Goal: Information Seeking & Learning: Learn about a topic

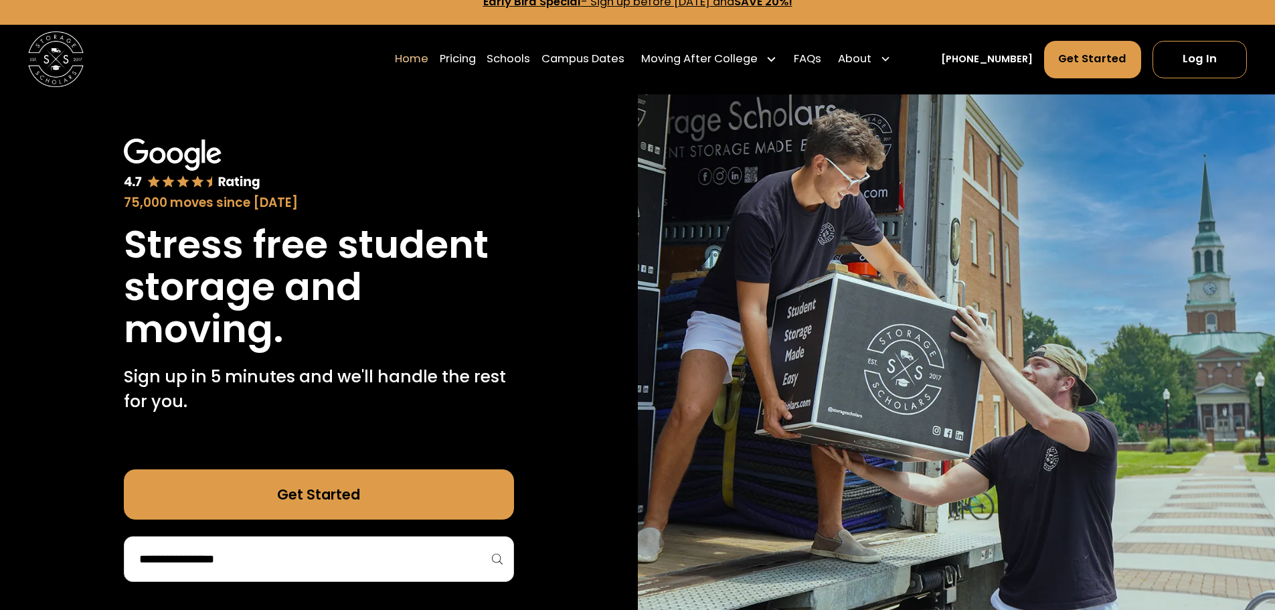
scroll to position [469, 0]
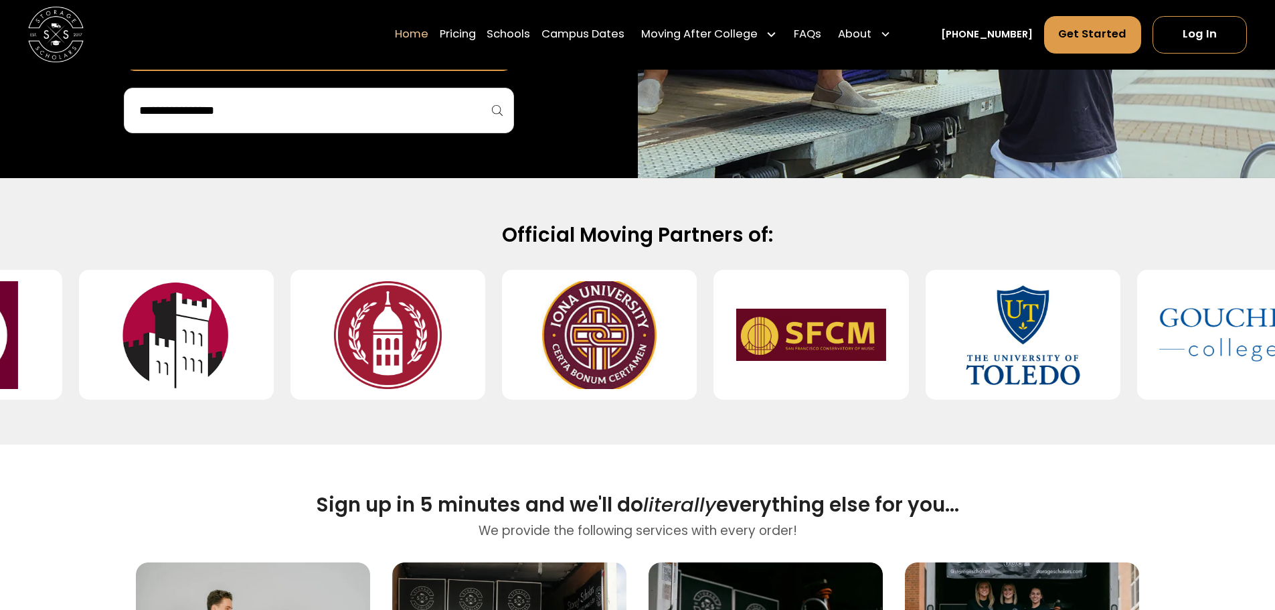
click at [219, 102] on input "search" at bounding box center [319, 110] width 362 height 23
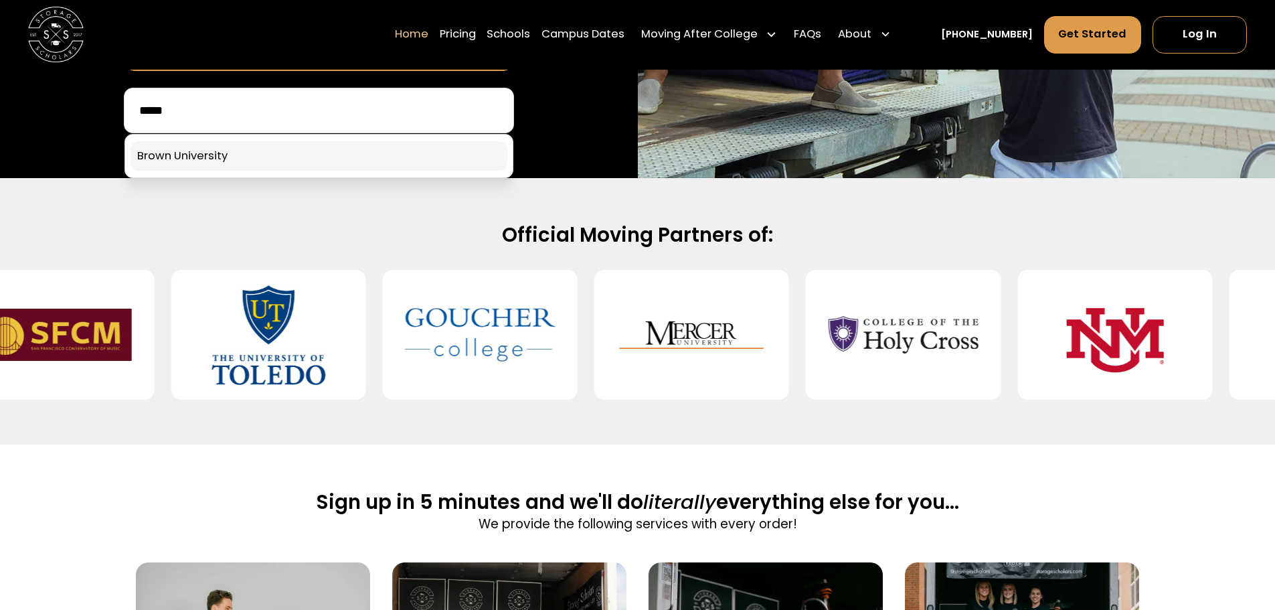
type input "*****"
click at [173, 155] on link at bounding box center [319, 155] width 377 height 29
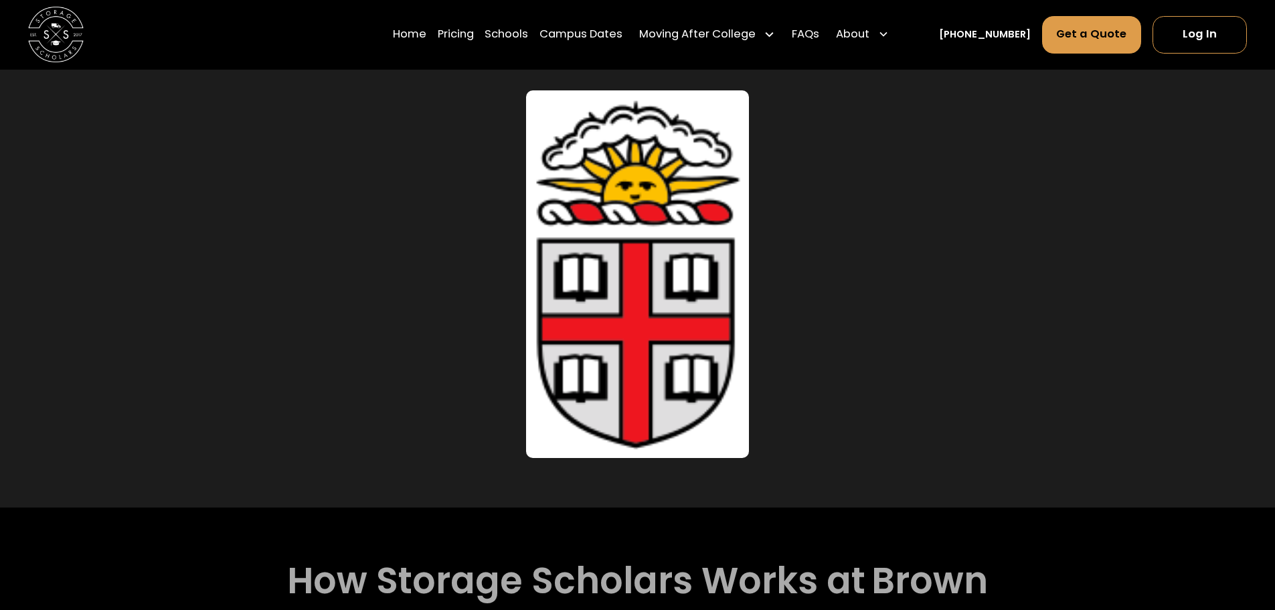
scroll to position [536, 0]
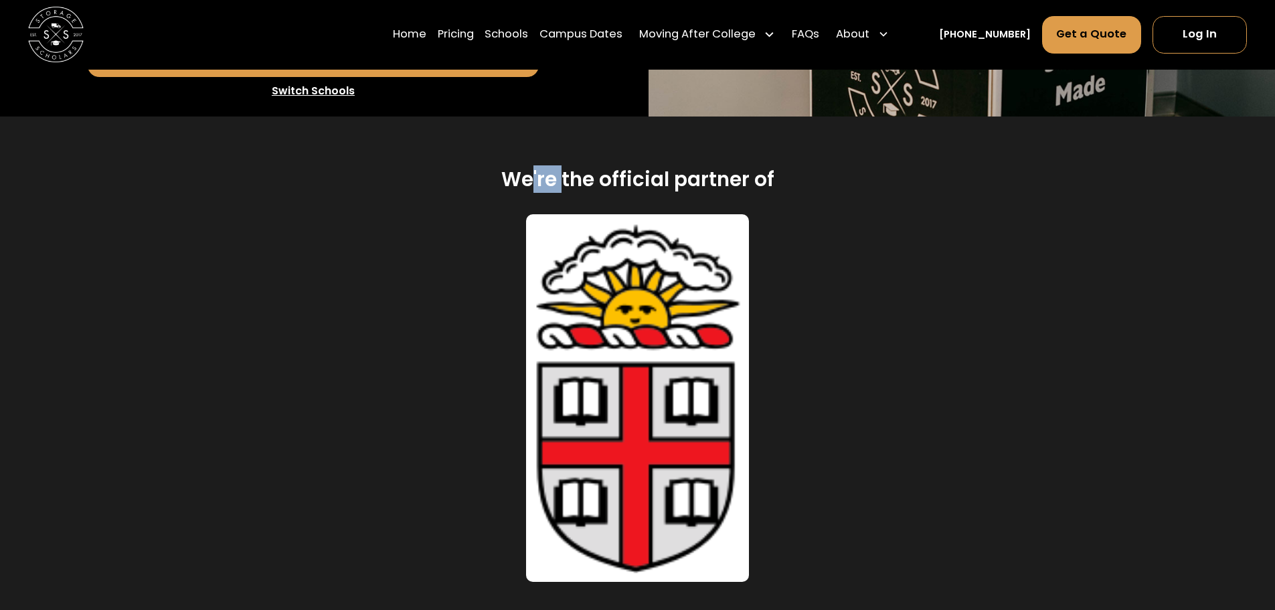
drag, startPoint x: 531, startPoint y: 153, endPoint x: 844, endPoint y: 161, distance: 312.8
click at [690, 167] on h2 "We're the official partner of" at bounding box center [637, 179] width 273 height 25
click at [844, 167] on div "We're the official partner of Brown" at bounding box center [637, 179] width 1003 height 25
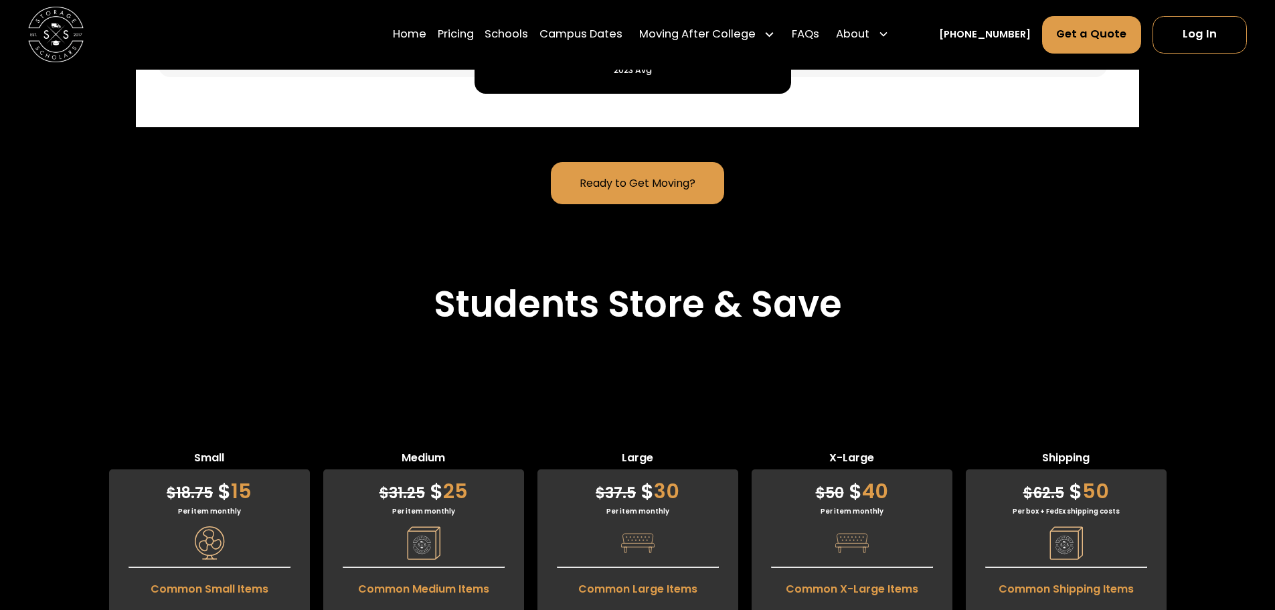
scroll to position [4419, 0]
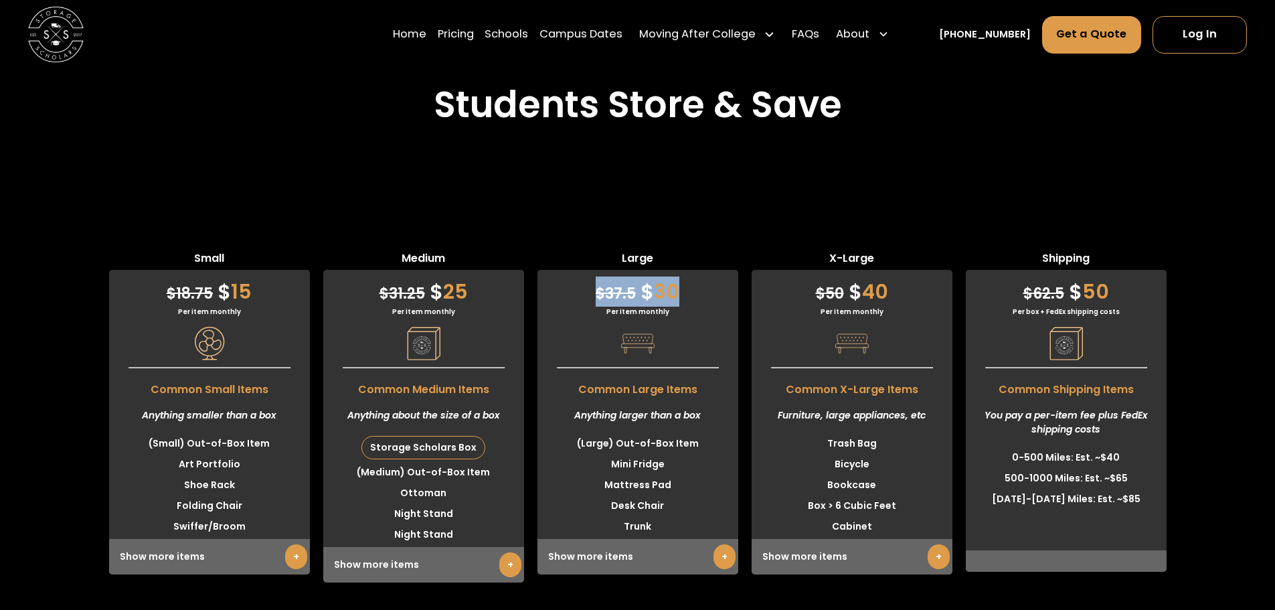
drag, startPoint x: 693, startPoint y: 275, endPoint x: 556, endPoint y: 285, distance: 136.9
click at [556, 285] on div "$ 37.5 $ 30" at bounding box center [638, 288] width 201 height 37
click at [667, 281] on div "$ 37.5 $ 30" at bounding box center [638, 288] width 201 height 37
click at [697, 294] on div "$ 37.5 $ 30 Per item monthly Common Large Items Anything larger than a box (Lar…" at bounding box center [638, 422] width 201 height 305
drag, startPoint x: 697, startPoint y: 294, endPoint x: 666, endPoint y: 289, distance: 31.2
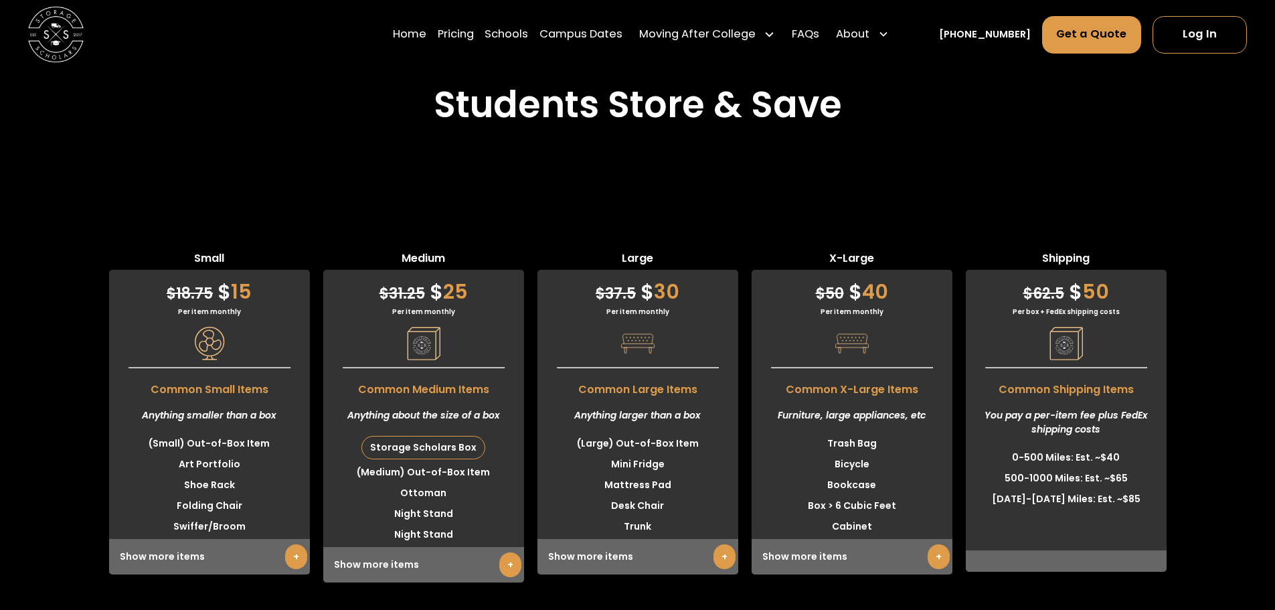
click at [673, 307] on div "Per item monthly" at bounding box center [638, 312] width 201 height 10
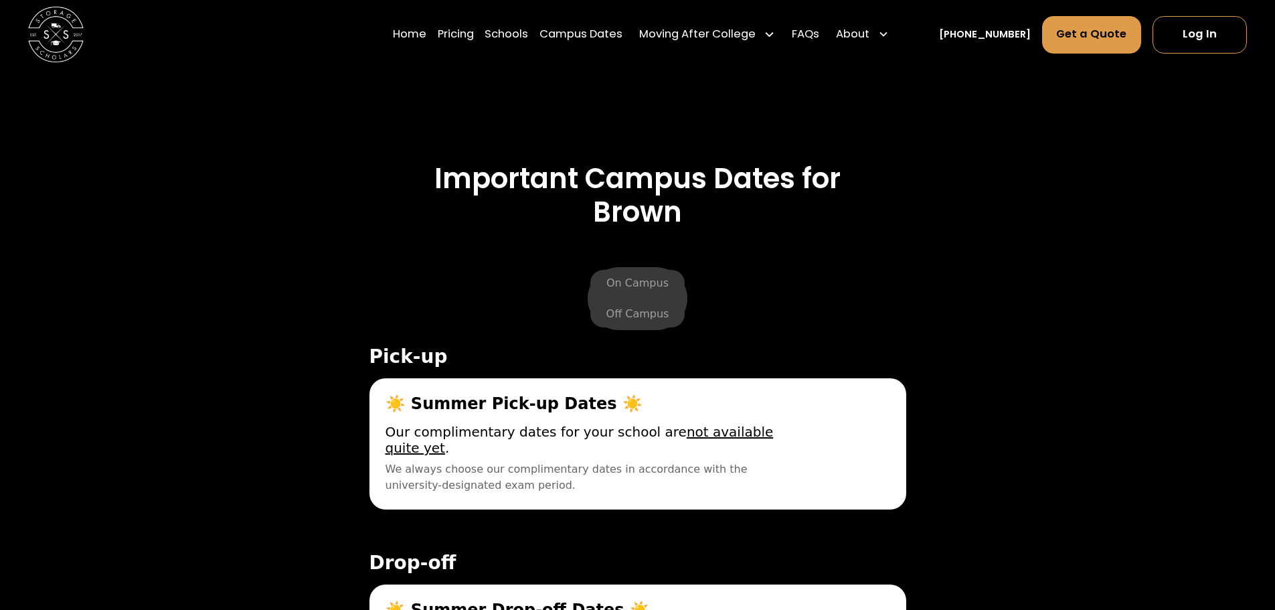
scroll to position [5356, 0]
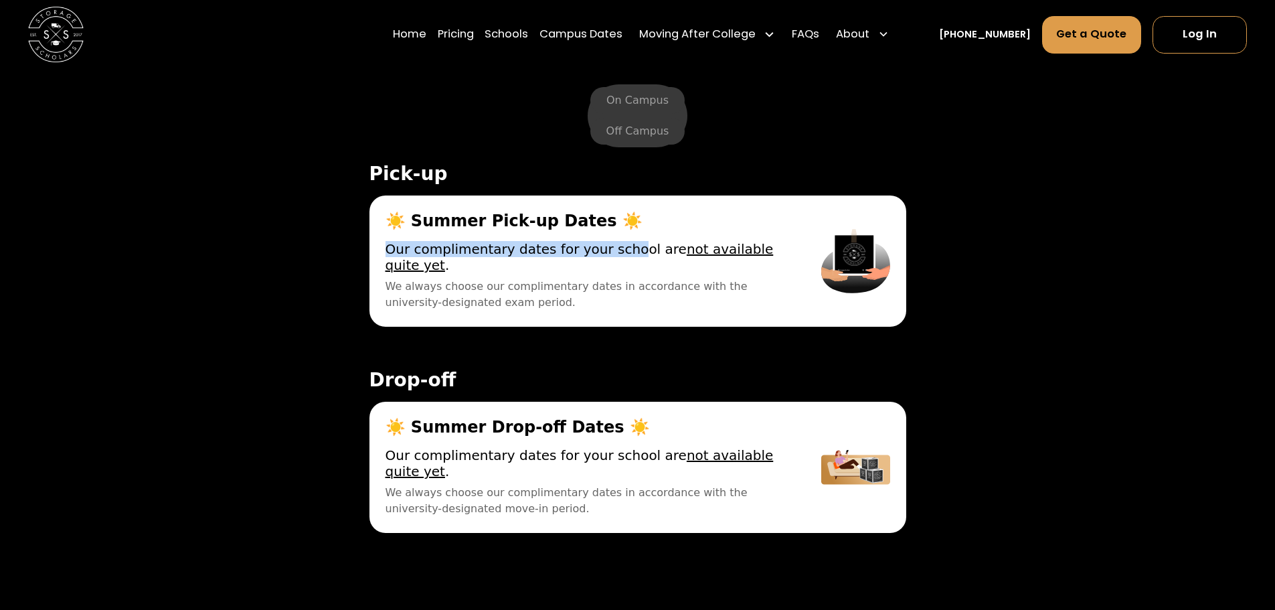
drag, startPoint x: 387, startPoint y: 234, endPoint x: 623, endPoint y: 234, distance: 235.7
click at [623, 241] on span "Our complimentary dates for your school are not available quite yet ." at bounding box center [588, 257] width 404 height 32
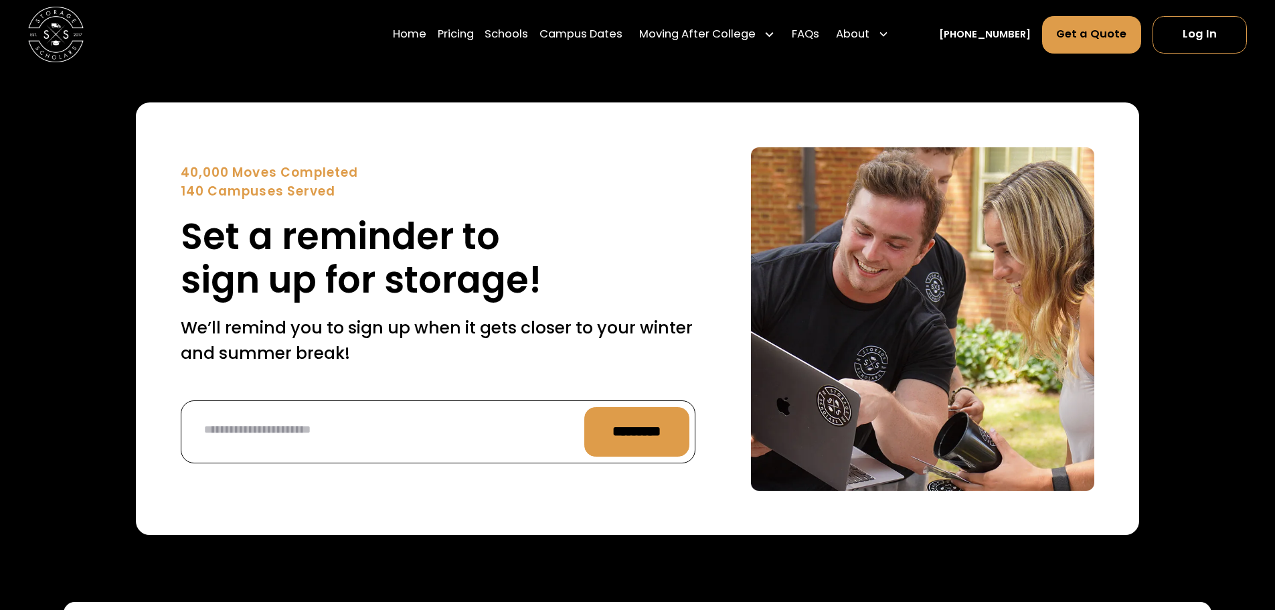
scroll to position [5892, 0]
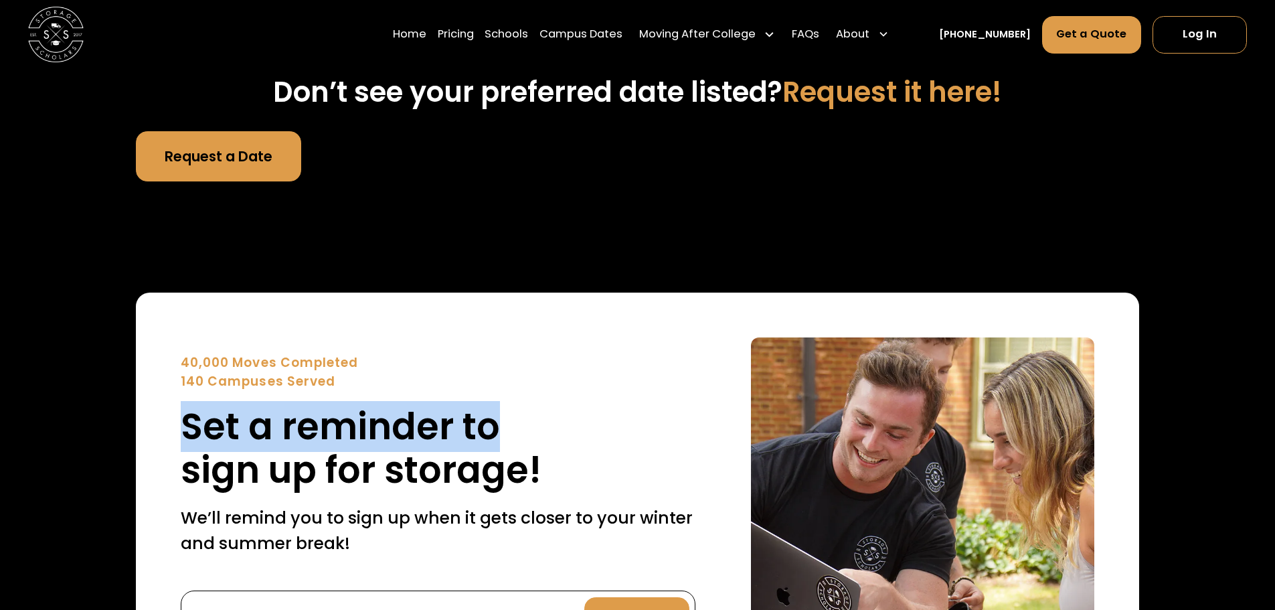
drag, startPoint x: 185, startPoint y: 404, endPoint x: 579, endPoint y: 425, distance: 394.3
click at [579, 425] on h2 "Set a reminder to sign up for storage!" at bounding box center [438, 448] width 515 height 87
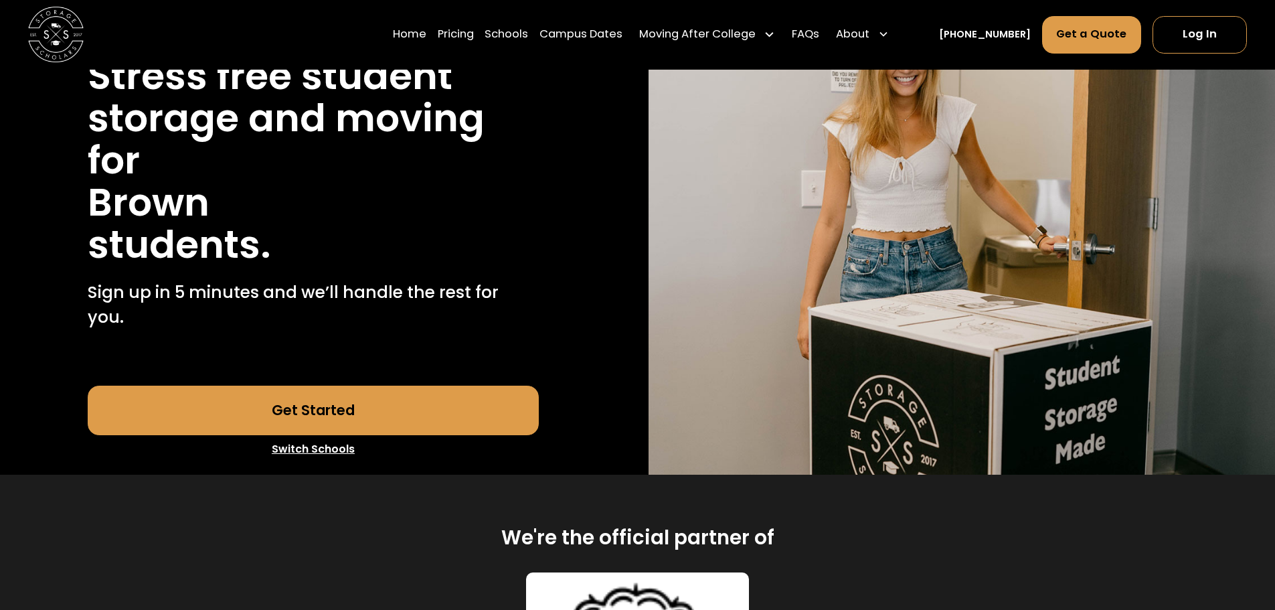
scroll to position [201, 0]
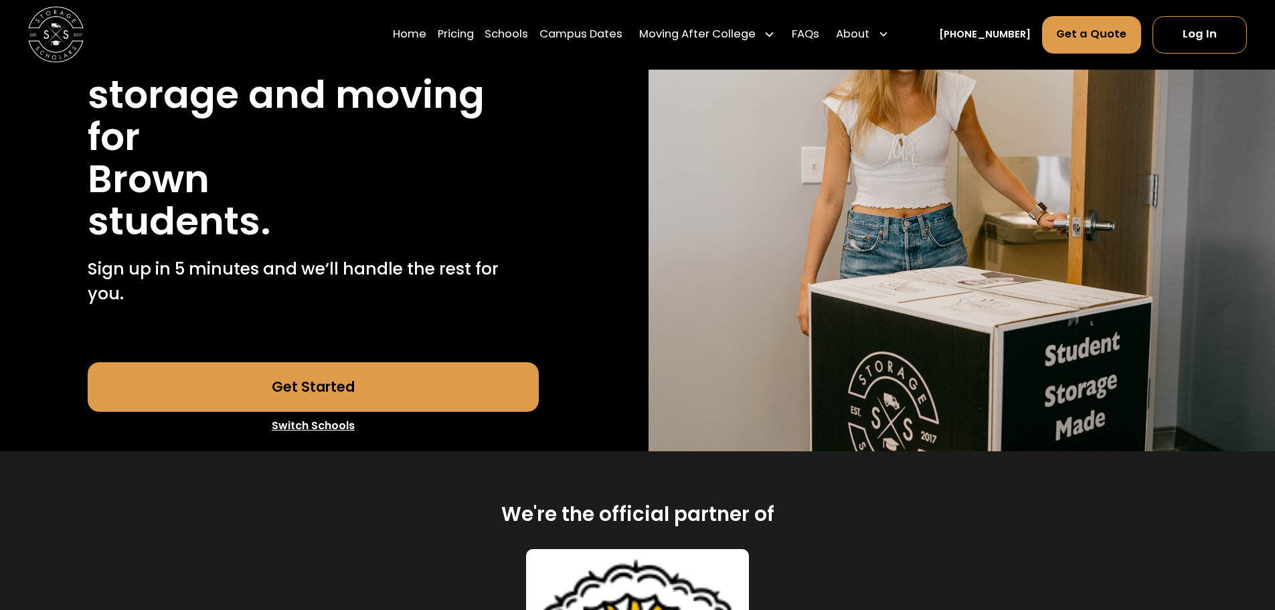
click at [362, 225] on div "Stress free student storage and moving for Brown students." at bounding box center [313, 136] width 451 height 211
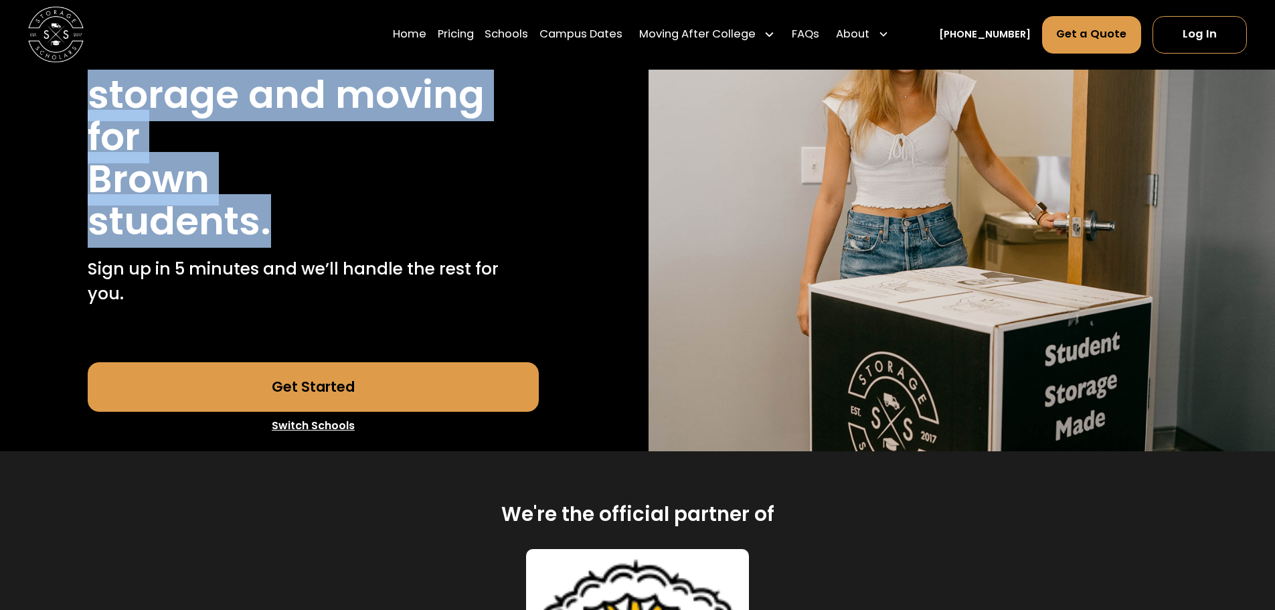
drag, startPoint x: 97, startPoint y: 107, endPoint x: 274, endPoint y: 240, distance: 220.9
click at [274, 240] on div "Stress free student storage and moving for Brown students." at bounding box center [313, 136] width 451 height 211
drag, startPoint x: 275, startPoint y: 228, endPoint x: 81, endPoint y: 103, distance: 230.1
click at [81, 103] on div "40,000 moves since 2017 Stress free student storage and moving for Brown studen…" at bounding box center [313, 194] width 564 height 516
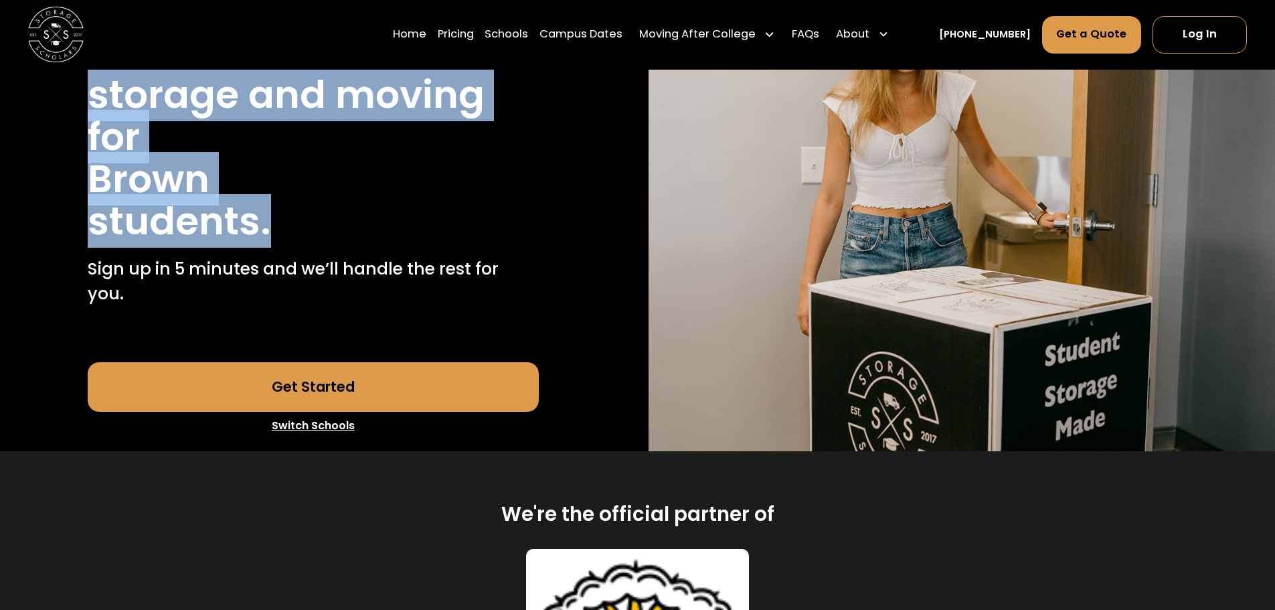
click at [84, 101] on div "40,000 moves since 2017 Stress free student storage and moving for Brown studen…" at bounding box center [313, 194] width 564 height 516
drag, startPoint x: 89, startPoint y: 96, endPoint x: 277, endPoint y: 242, distance: 238.1
click at [277, 242] on div "Stress free student storage and moving for Brown students." at bounding box center [313, 136] width 451 height 211
click at [277, 238] on div "Stress free student storage and moving for Brown students." at bounding box center [313, 136] width 451 height 211
drag, startPoint x: 277, startPoint y: 232, endPoint x: 60, endPoint y: 90, distance: 259.6
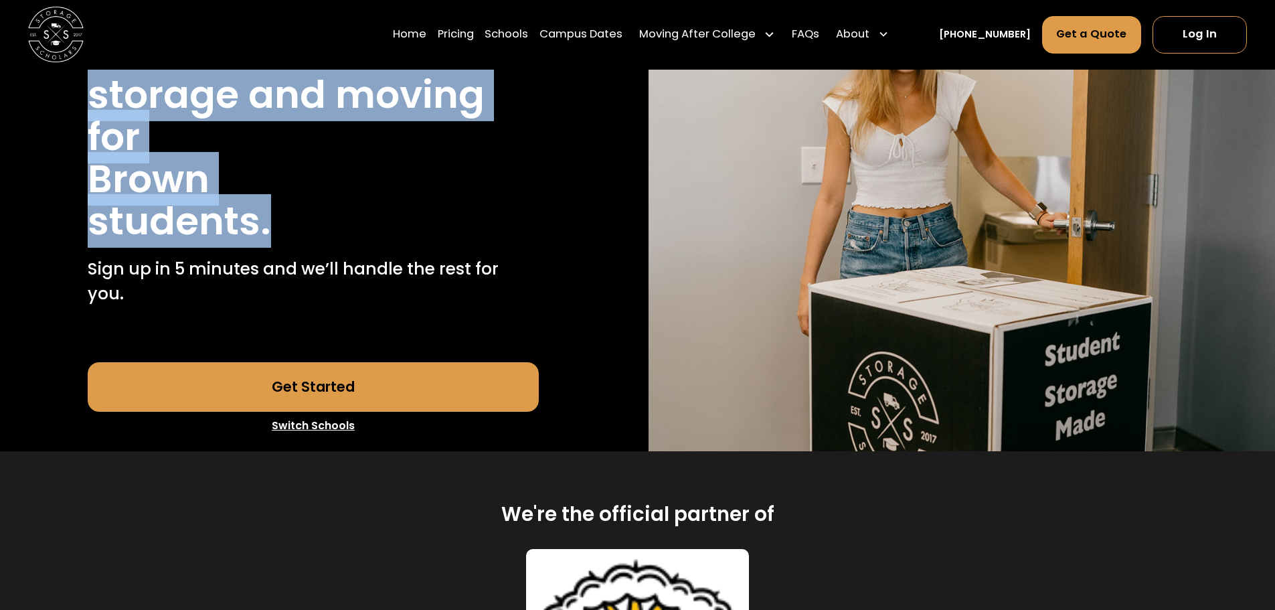
click at [60, 90] on div "40,000 moves since 2017 Stress free student storage and moving for Brown studen…" at bounding box center [313, 194] width 564 height 516
click at [76, 100] on div "40,000 moves since 2017 Stress free student storage and moving for Brown studen…" at bounding box center [313, 194] width 564 height 516
drag, startPoint x: 76, startPoint y: 100, endPoint x: 321, endPoint y: 229, distance: 276.4
click at [321, 229] on div "40,000 moves since 2017 Stress free student storage and moving for Brown studen…" at bounding box center [313, 194] width 564 height 516
click at [321, 229] on div "Stress free student storage and moving for Brown students." at bounding box center [313, 136] width 451 height 211
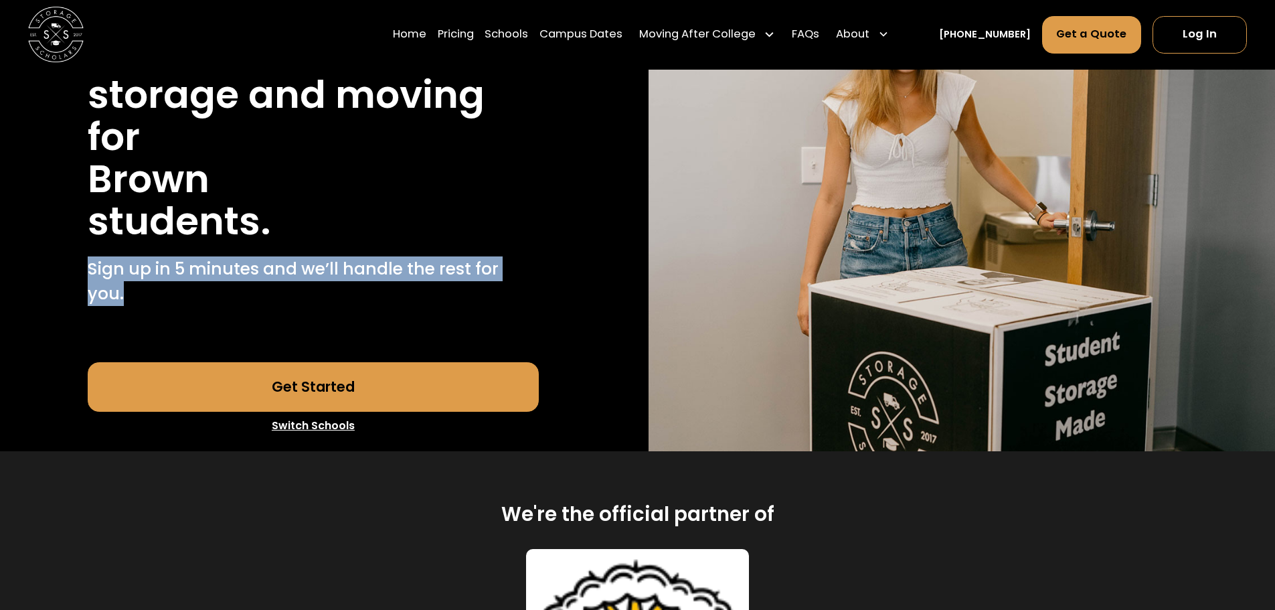
drag, startPoint x: 520, startPoint y: 270, endPoint x: 92, endPoint y: 280, distance: 427.9
click at [92, 280] on div "40,000 moves since 2017 Stress free student storage and moving for Brown studen…" at bounding box center [313, 194] width 564 height 516
click at [522, 275] on p "Sign up in 5 minutes and we’ll handle the rest for you." at bounding box center [313, 281] width 451 height 50
drag, startPoint x: 548, startPoint y: 270, endPoint x: 37, endPoint y: 273, distance: 511.5
click at [37, 273] on div "40,000 moves since 2017 Stress free student storage and moving for Brown studen…" at bounding box center [313, 194] width 564 height 516
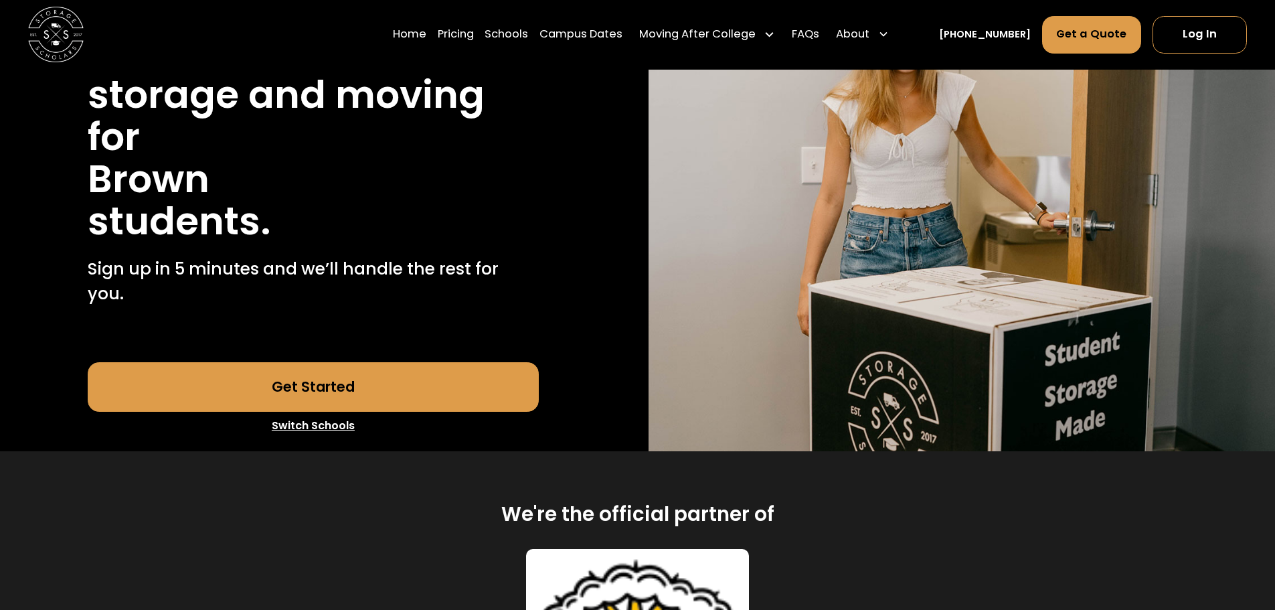
click at [111, 242] on h1 "students." at bounding box center [179, 221] width 183 height 42
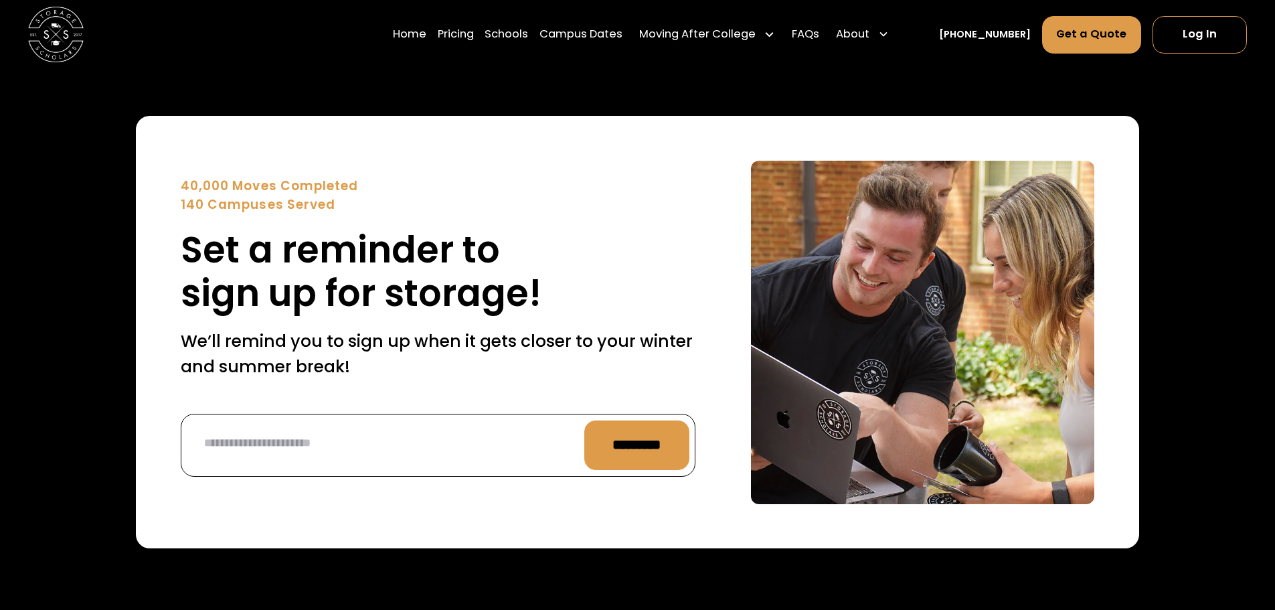
scroll to position [5959, 0]
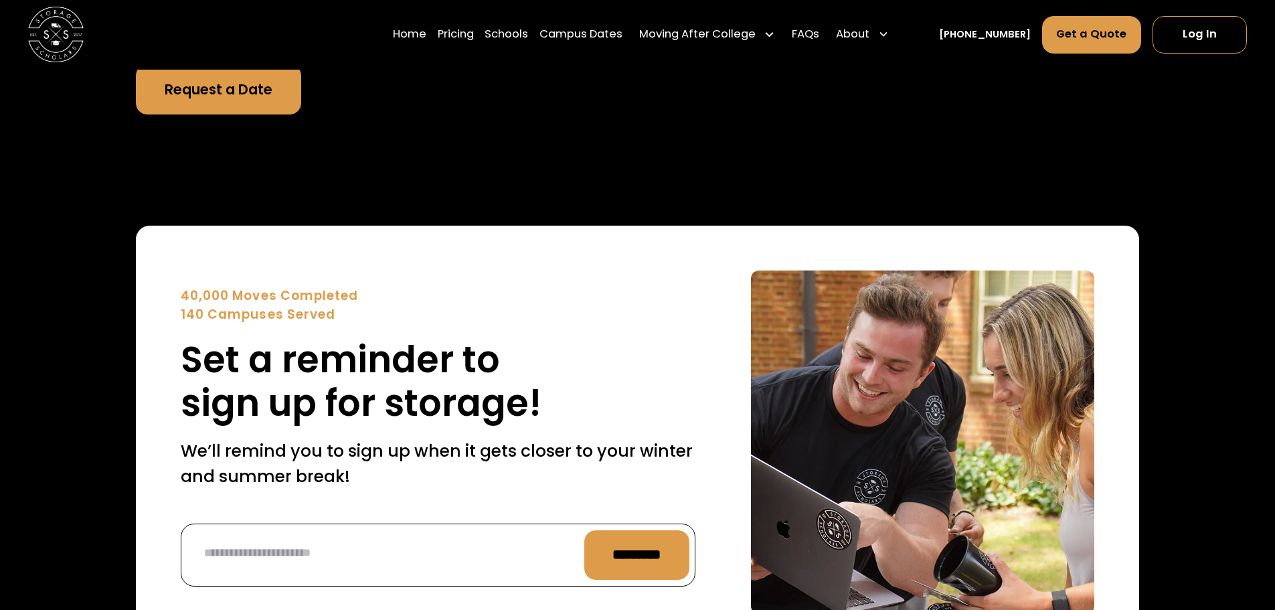
click at [30, 27] on img at bounding box center [56, 35] width 56 height 56
